Goal: Go to known website: Access a specific website the user already knows

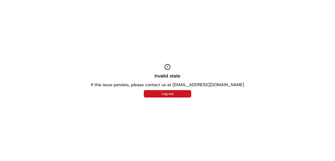
click at [156, 91] on button "Log out" at bounding box center [167, 93] width 47 height 7
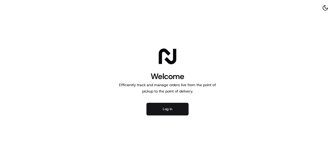
click at [160, 108] on button "Log in" at bounding box center [168, 109] width 42 height 13
